Goal: Task Accomplishment & Management: Complete application form

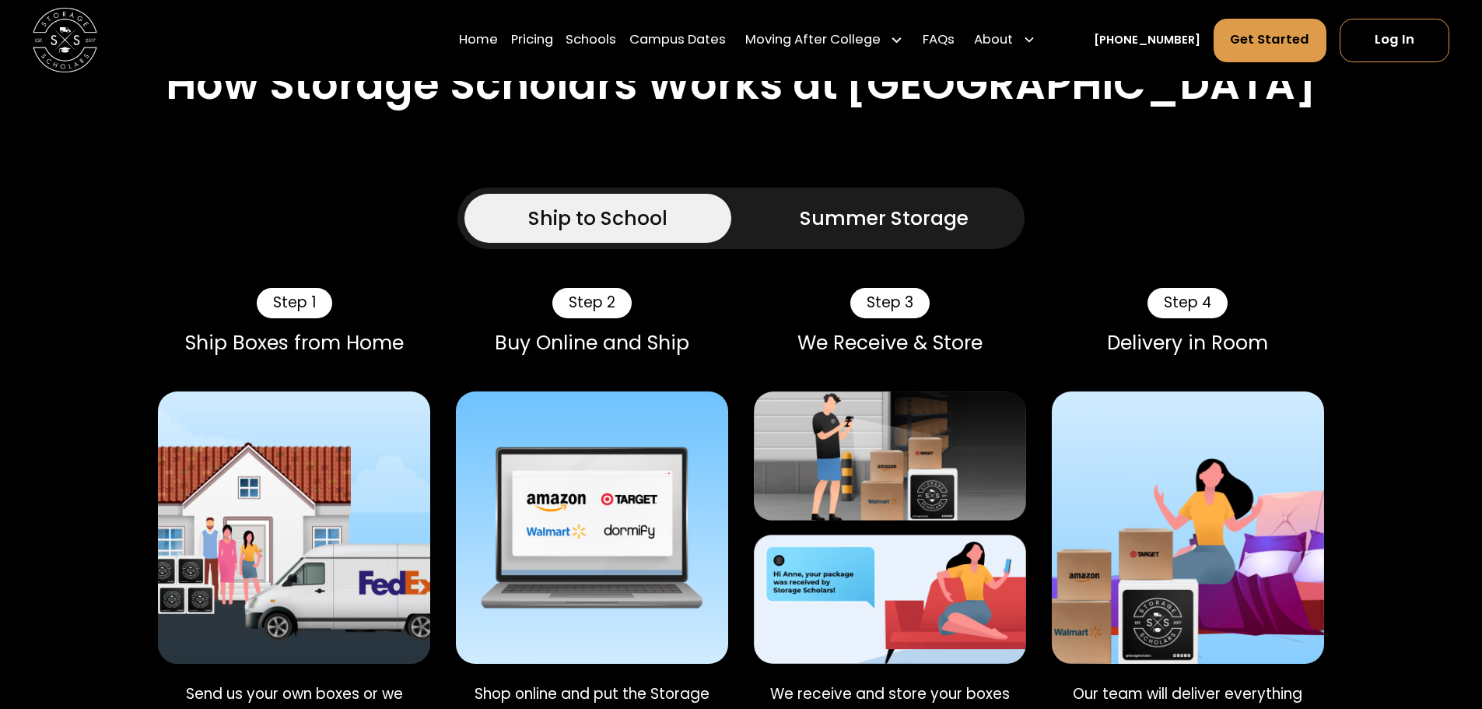
scroll to position [1478, 0]
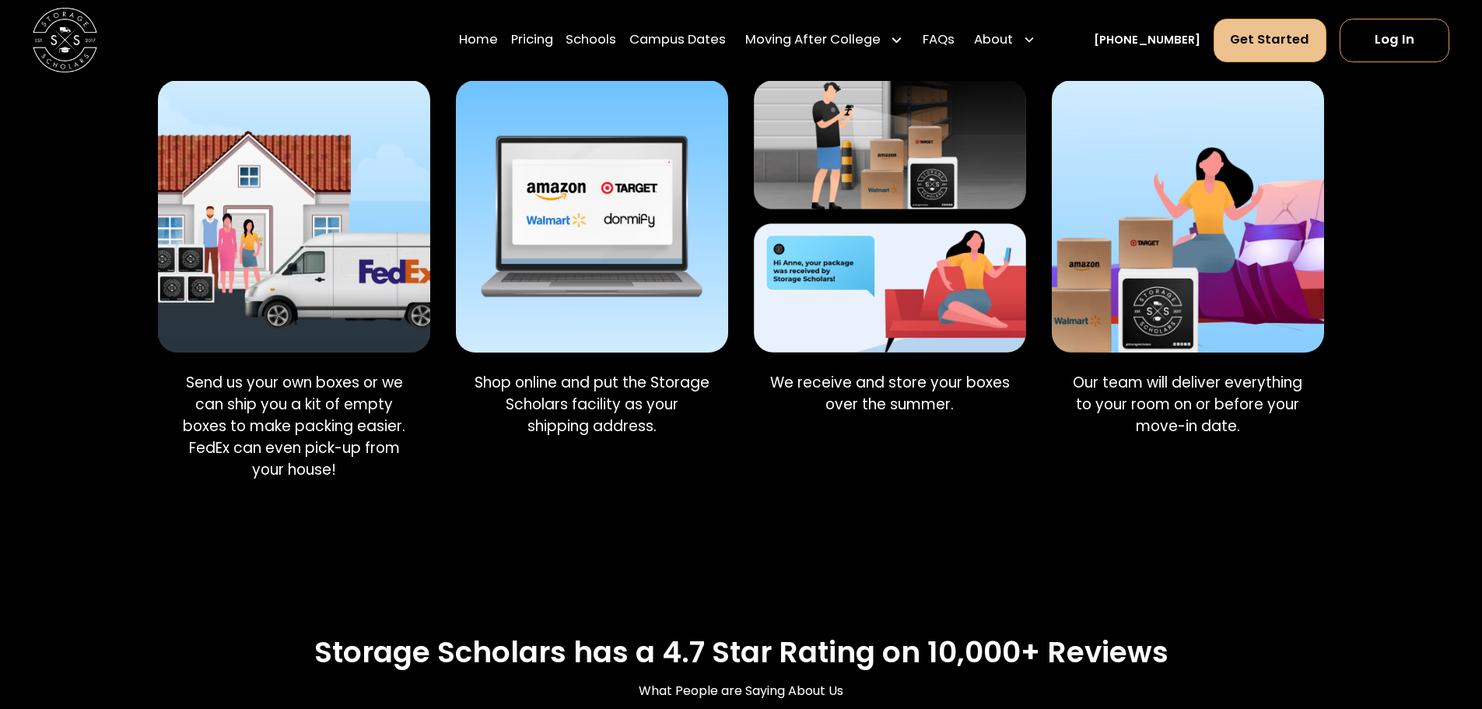
click at [1284, 42] on link "Get Started" at bounding box center [1271, 41] width 114 height 44
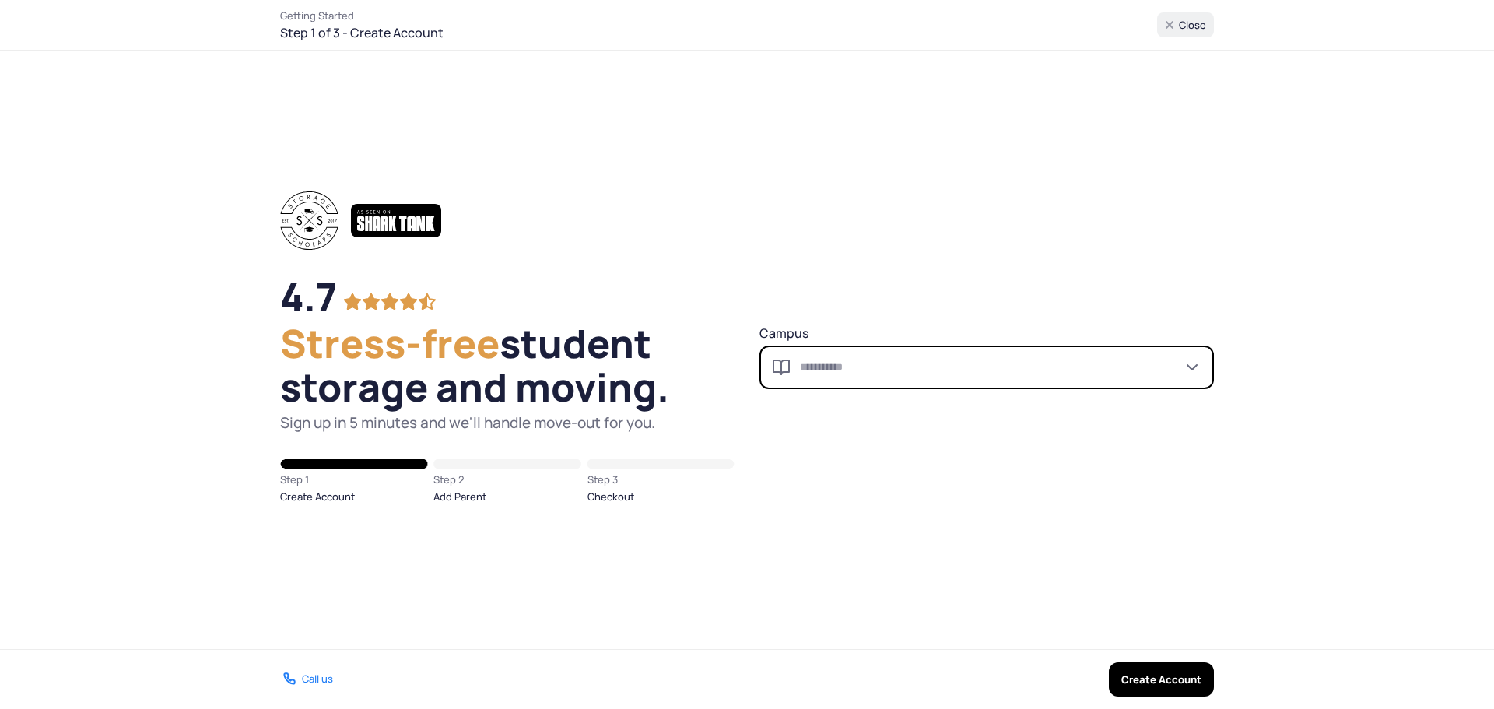
click at [826, 357] on input "Campus" at bounding box center [986, 367] width 454 height 44
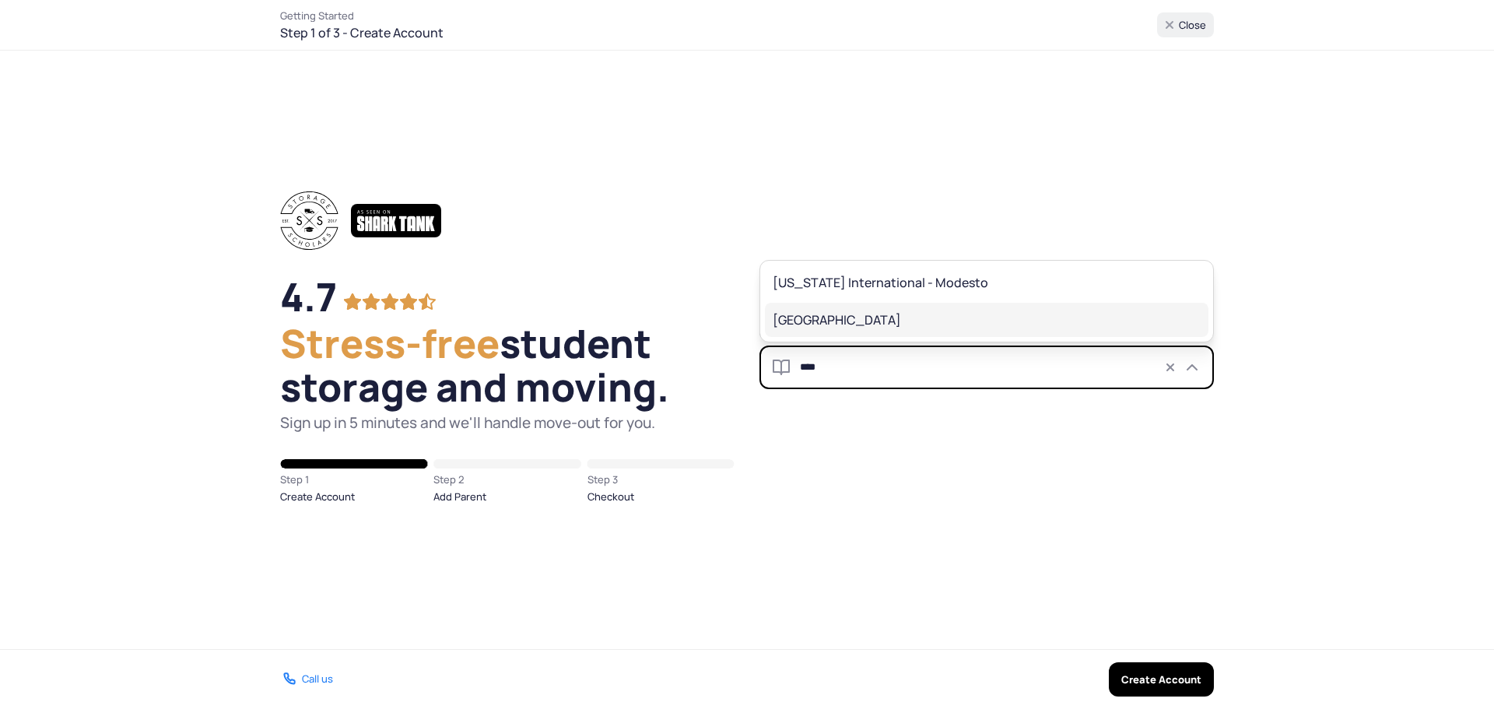
click at [803, 314] on span "[GEOGRAPHIC_DATA]" at bounding box center [976, 319] width 406 height 19
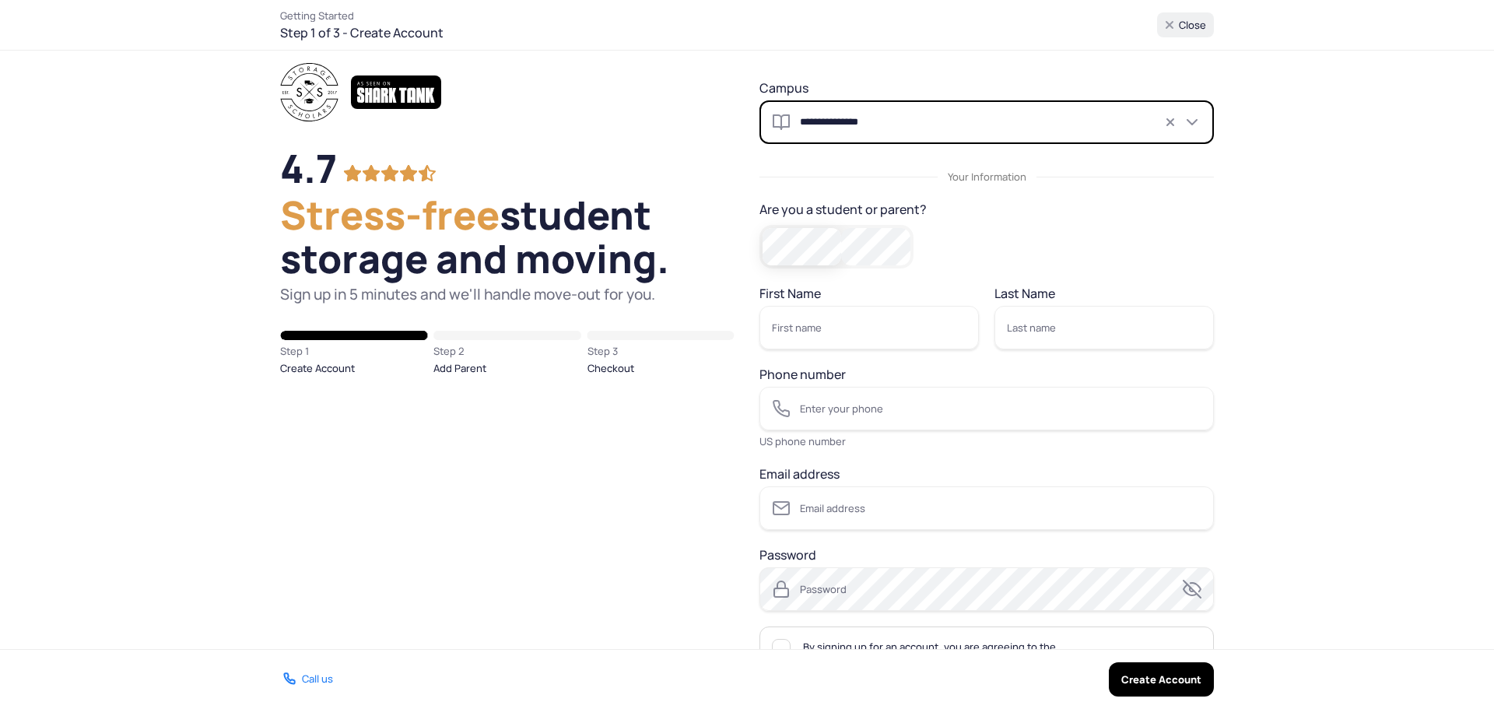
type input "**********"
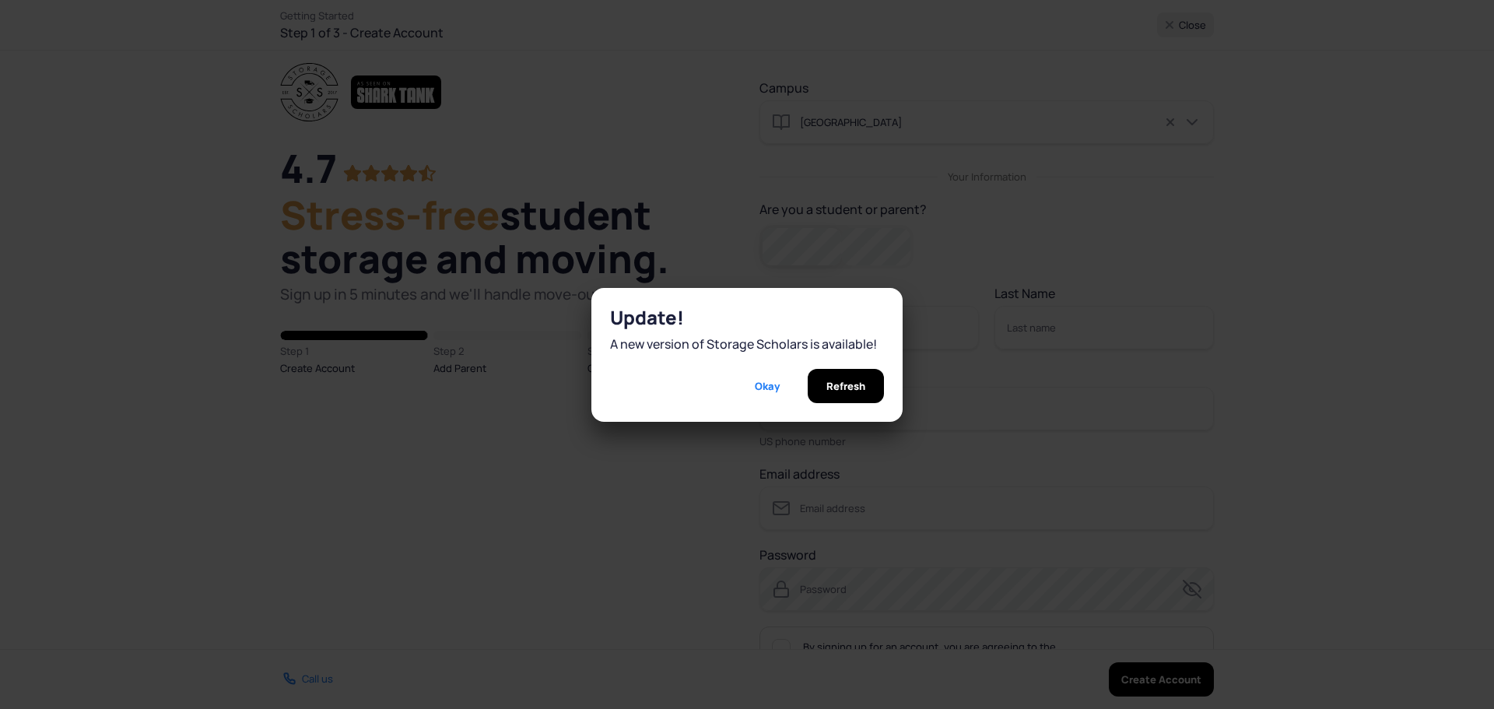
click at [826, 384] on span "Refresh" at bounding box center [845, 386] width 39 height 34
